Goal: Contribute content: Add original content to the website for others to see

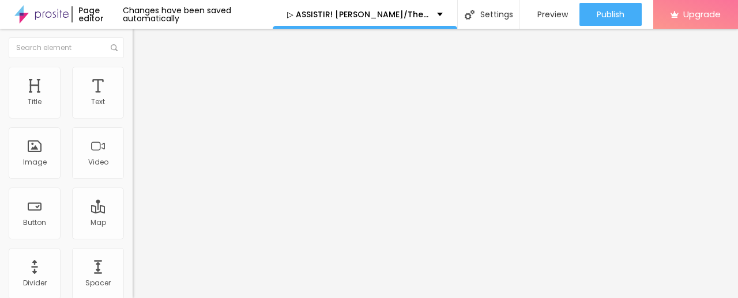
click at [133, 99] on span "Add image" at bounding box center [156, 94] width 47 height 10
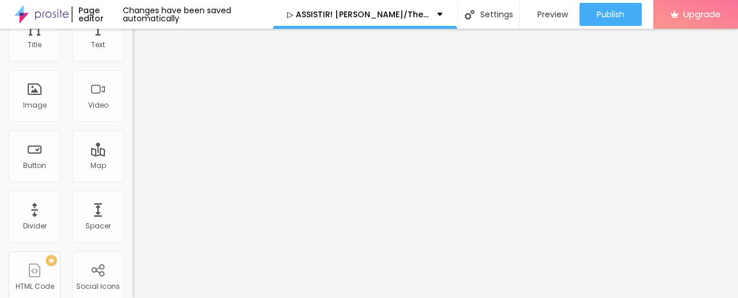
click at [133, 179] on input "https://" at bounding box center [202, 174] width 138 height 12
paste input "[DOMAIN_NAME]/pt/movie/1548738/[PERSON_NAME].Alboom"
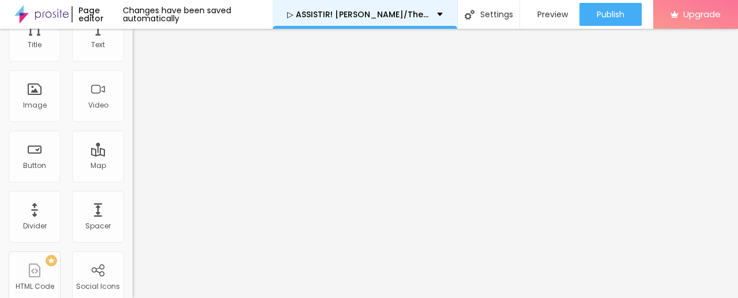
type input "[URL][DOMAIN_NAME][PERSON_NAME]"
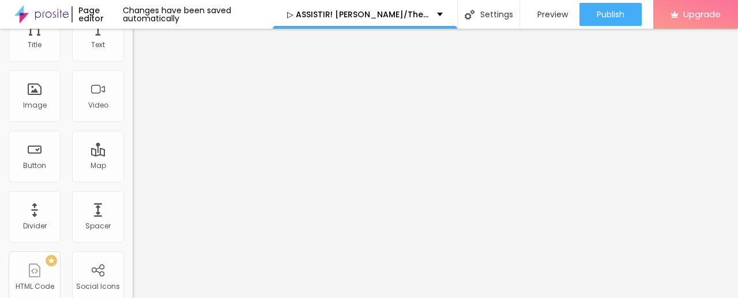
click at [194, 40] on img at bounding box center [197, 36] width 7 height 7
click at [133, 40] on img at bounding box center [136, 36] width 7 height 7
drag, startPoint x: 133, startPoint y: 162, endPoint x: 144, endPoint y: 162, distance: 11.5
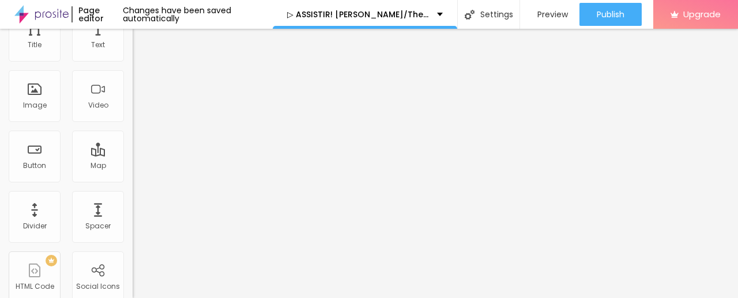
drag, startPoint x: 475, startPoint y: 173, endPoint x: 476, endPoint y: 193, distance: 19.6
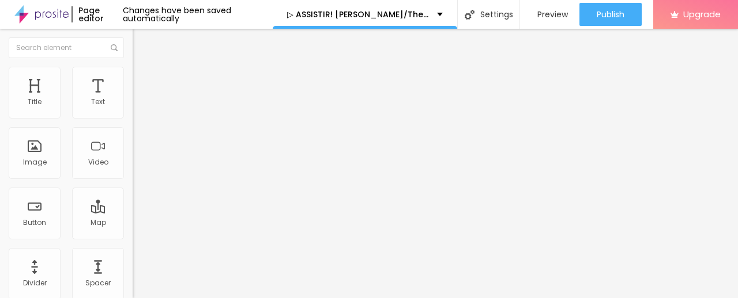
click at [133, 48] on button "Edit Image" at bounding box center [199, 42] width 133 height 27
click at [141, 43] on div "Edit Title" at bounding box center [167, 41] width 52 height 9
click at [133, 47] on button "Edit Title" at bounding box center [199, 42] width 133 height 27
click at [133, 108] on input "Click me" at bounding box center [202, 103] width 138 height 12
paste input "✅ Assista agora ► [PERSON_NAME]/The Official Release Party of a Showgirl Comple…"
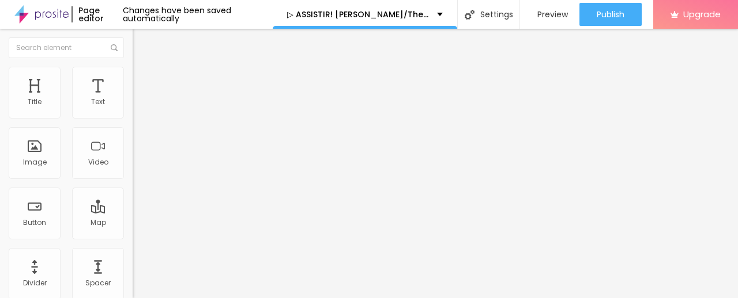
scroll to position [0, 217]
type input "✅ Assista agora ► [PERSON_NAME]/The Official Release Party of a Showgirl Comple…"
click at [133, 232] on input "https://" at bounding box center [202, 232] width 138 height 12
paste input "[DOMAIN_NAME]/pt/movie/1548738/[PERSON_NAME].Alboom"
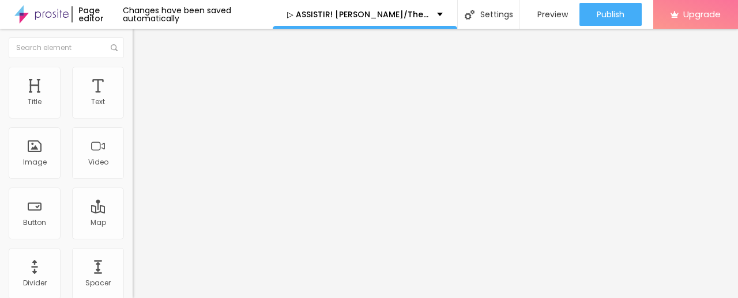
scroll to position [0, 105]
type input "[URL][DOMAIN_NAME][PERSON_NAME]"
click at [133, 139] on div at bounding box center [199, 134] width 133 height 9
click at [141, 41] on img "button" at bounding box center [145, 41] width 9 height 9
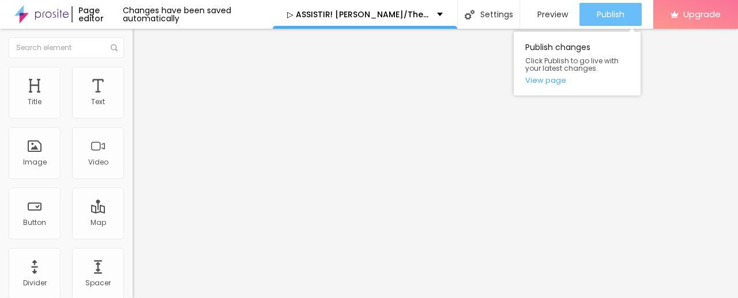
click at [621, 12] on span "Publish" at bounding box center [610, 14] width 28 height 9
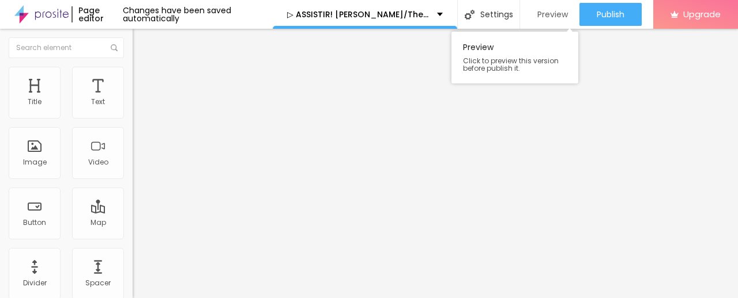
click at [543, 14] on span "Preview" at bounding box center [552, 14] width 31 height 9
